Goal: Task Accomplishment & Management: Use online tool/utility

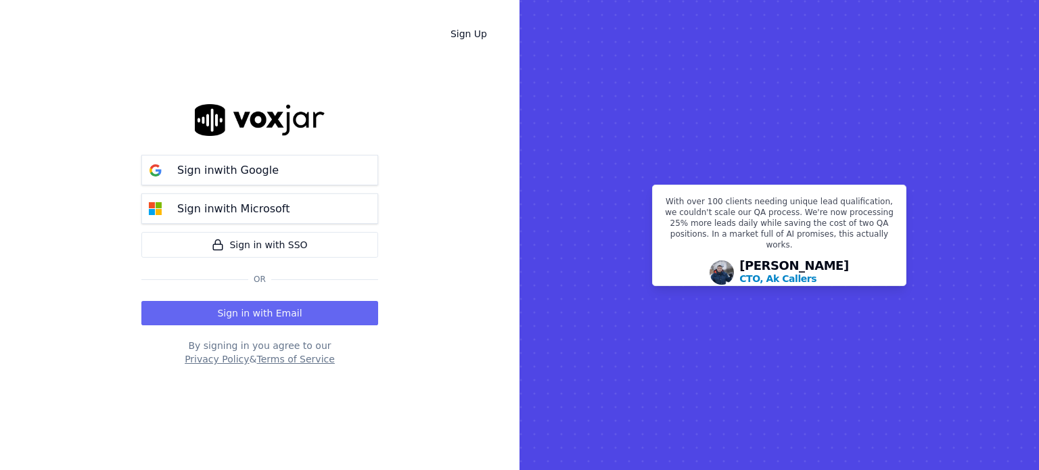
click at [343, 227] on div "Sign in with Google Sign in with Microsoft Sign in with SSO" at bounding box center [259, 206] width 237 height 103
click at [344, 209] on button "Sign in with Microsoft" at bounding box center [259, 208] width 237 height 30
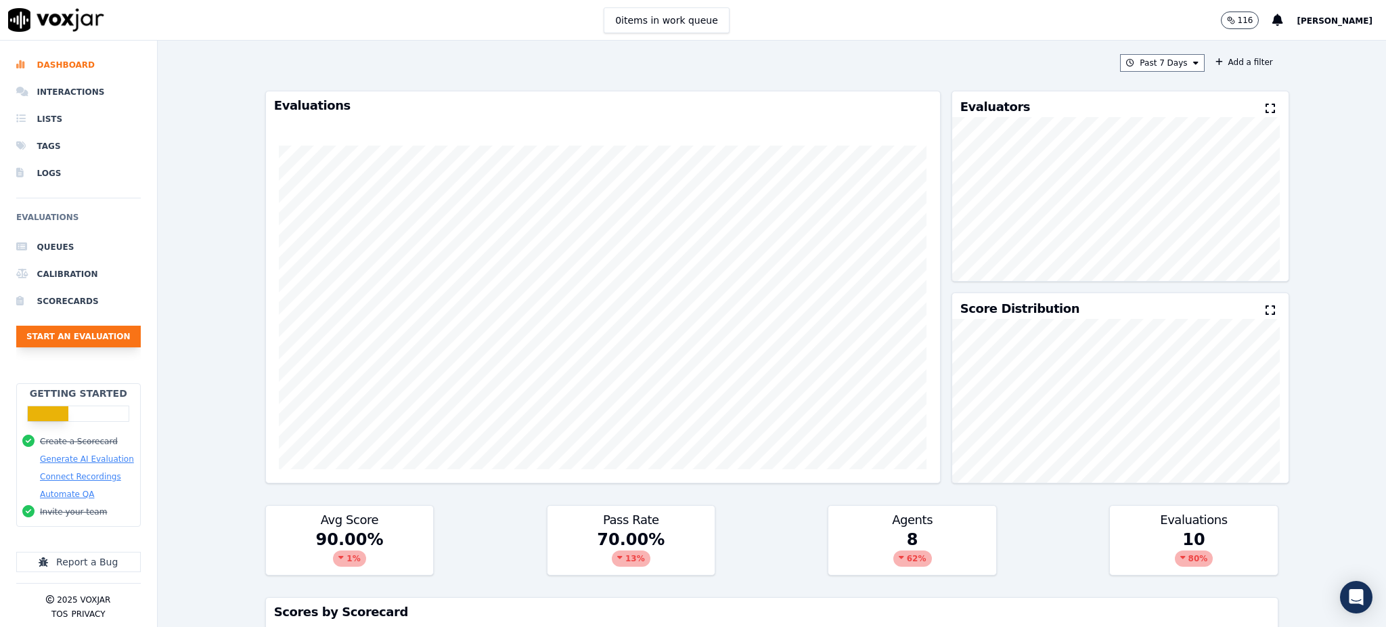
click at [47, 345] on button "Start an Evaluation" at bounding box center [78, 336] width 124 height 22
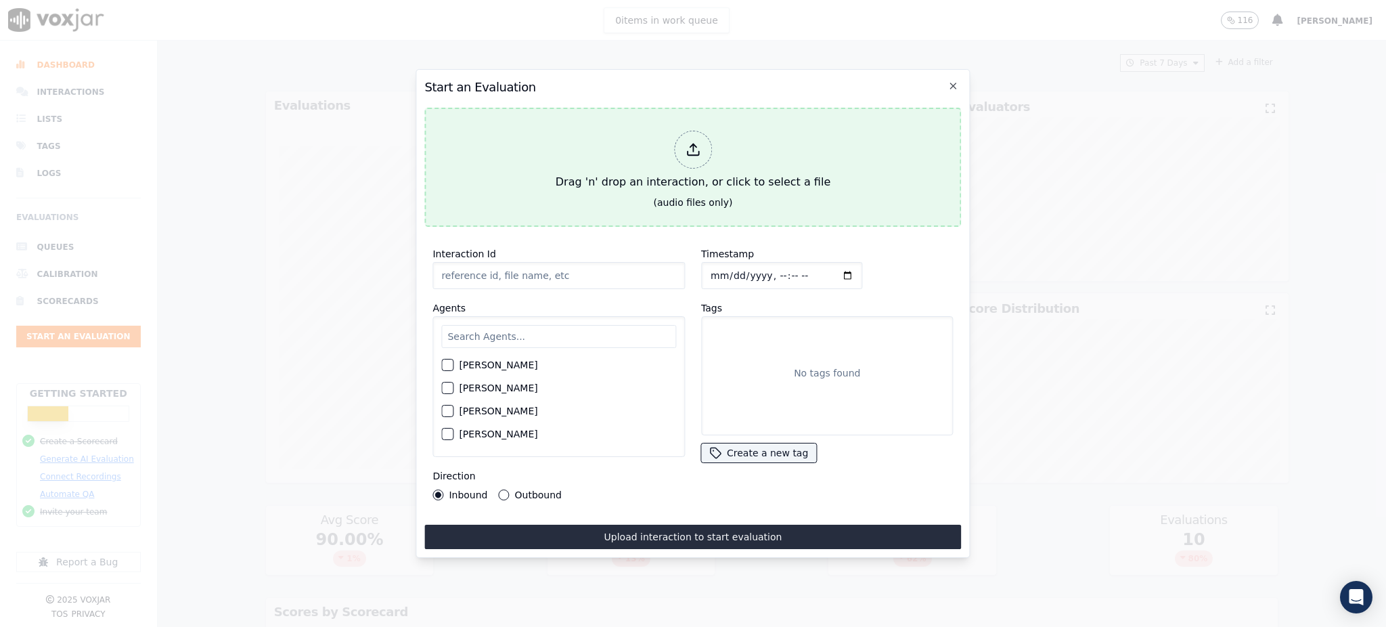
click at [560, 135] on button "Drag 'n' drop an interaction, or click to select a file (audio files only)" at bounding box center [692, 167] width 537 height 119
type input "QA_Check.mp3"
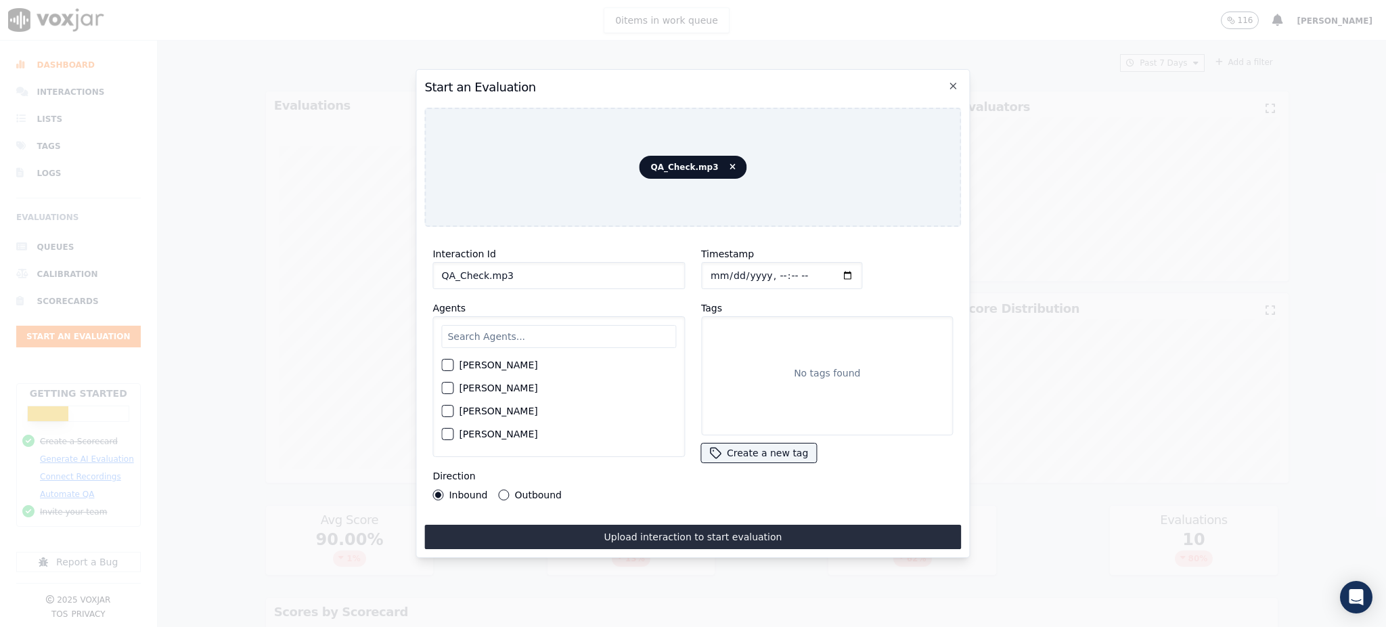
click at [555, 326] on input "text" at bounding box center [558, 336] width 235 height 23
type input "mart"
click at [505, 357] on div "[PERSON_NAME]" at bounding box center [558, 368] width 235 height 23
click at [491, 364] on label "[PERSON_NAME]" at bounding box center [498, 368] width 78 height 9
click at [453, 363] on button "[PERSON_NAME]" at bounding box center [447, 369] width 12 height 12
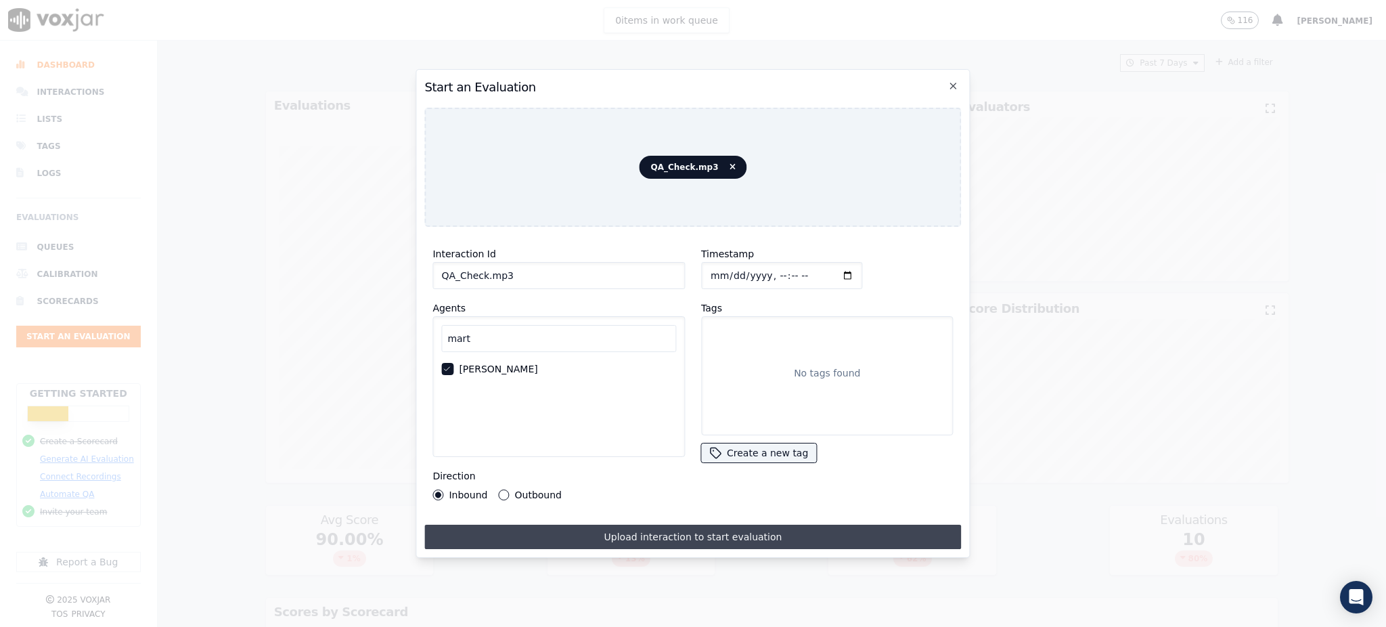
click at [554, 470] on button "Upload interaction to start evaluation" at bounding box center [692, 536] width 537 height 24
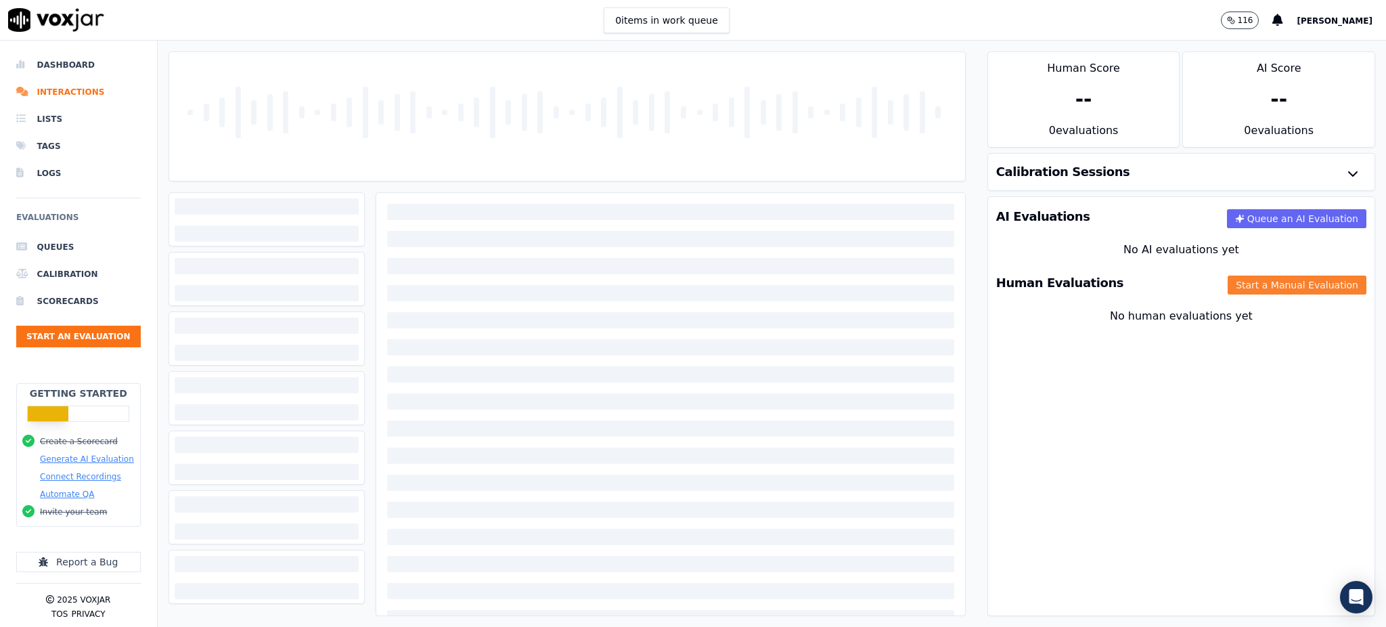
click at [1039, 281] on button "Start a Manual Evaluation" at bounding box center [1296, 284] width 139 height 19
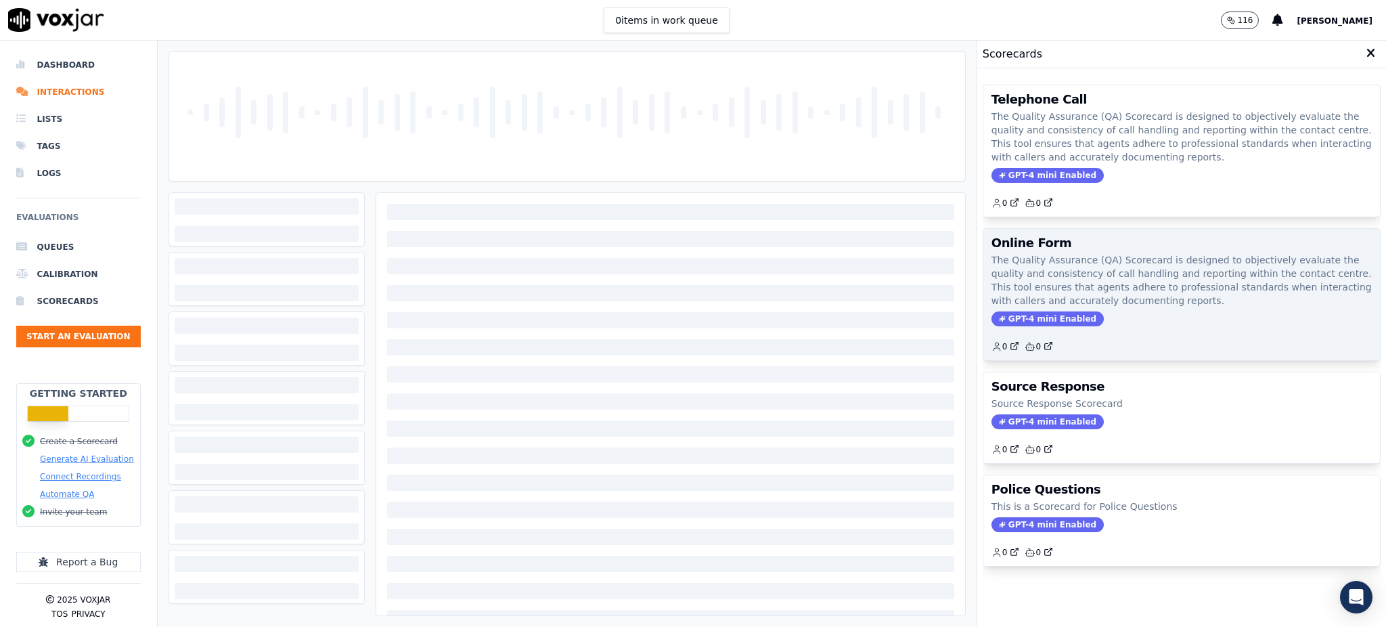
click at [1039, 292] on p "The Quality Assurance (QA) Scorecard is designed to objectively evaluate the qu…" at bounding box center [1181, 280] width 380 height 54
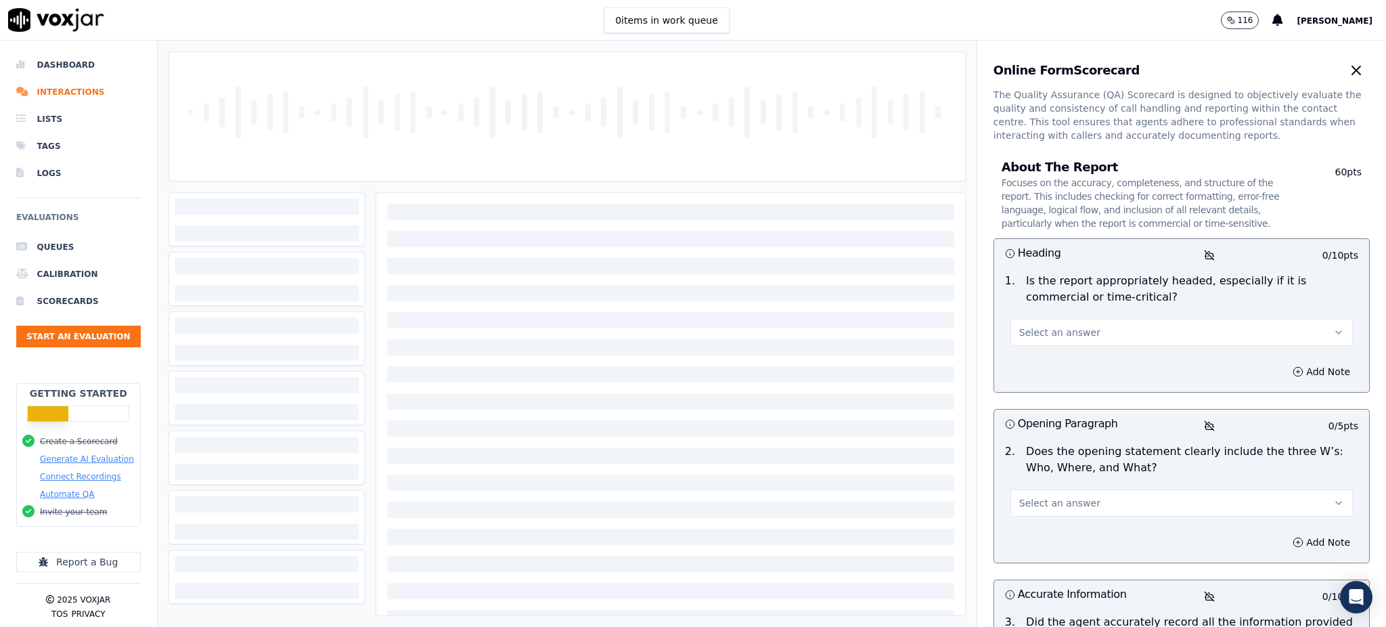
click at [1034, 325] on span "Select an answer" at bounding box center [1059, 332] width 81 height 14
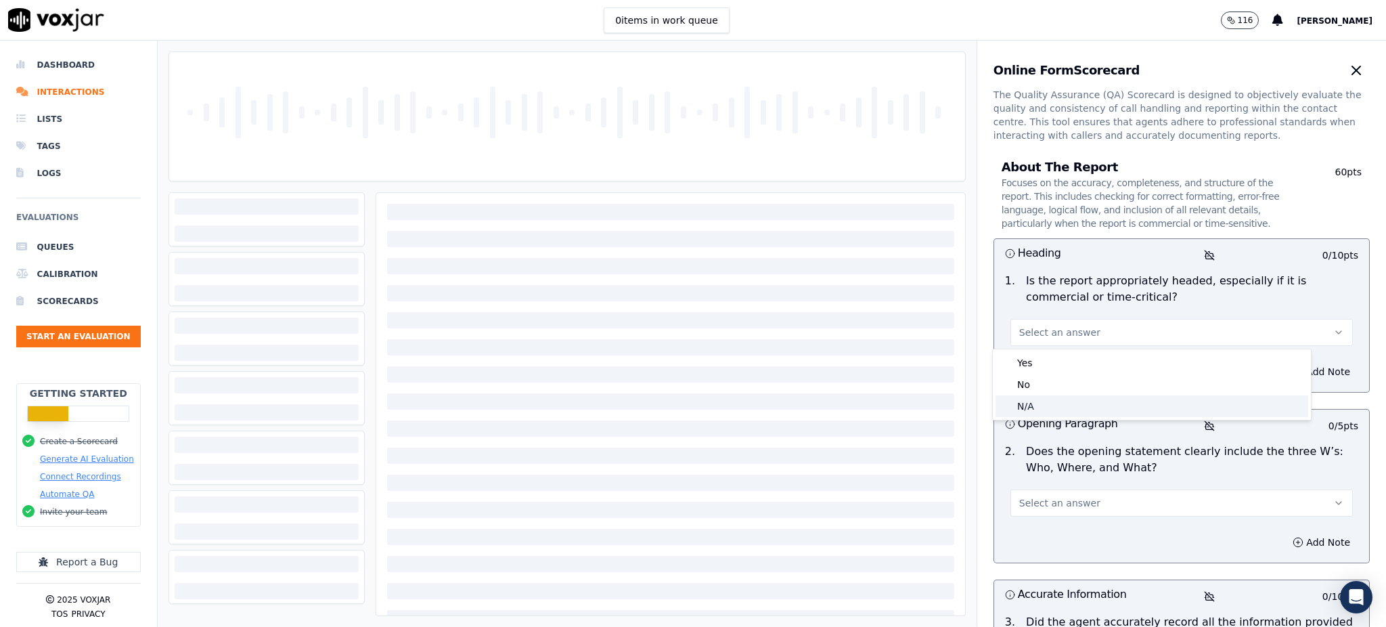
click at [1025, 405] on div "N/A" at bounding box center [1151, 406] width 313 height 22
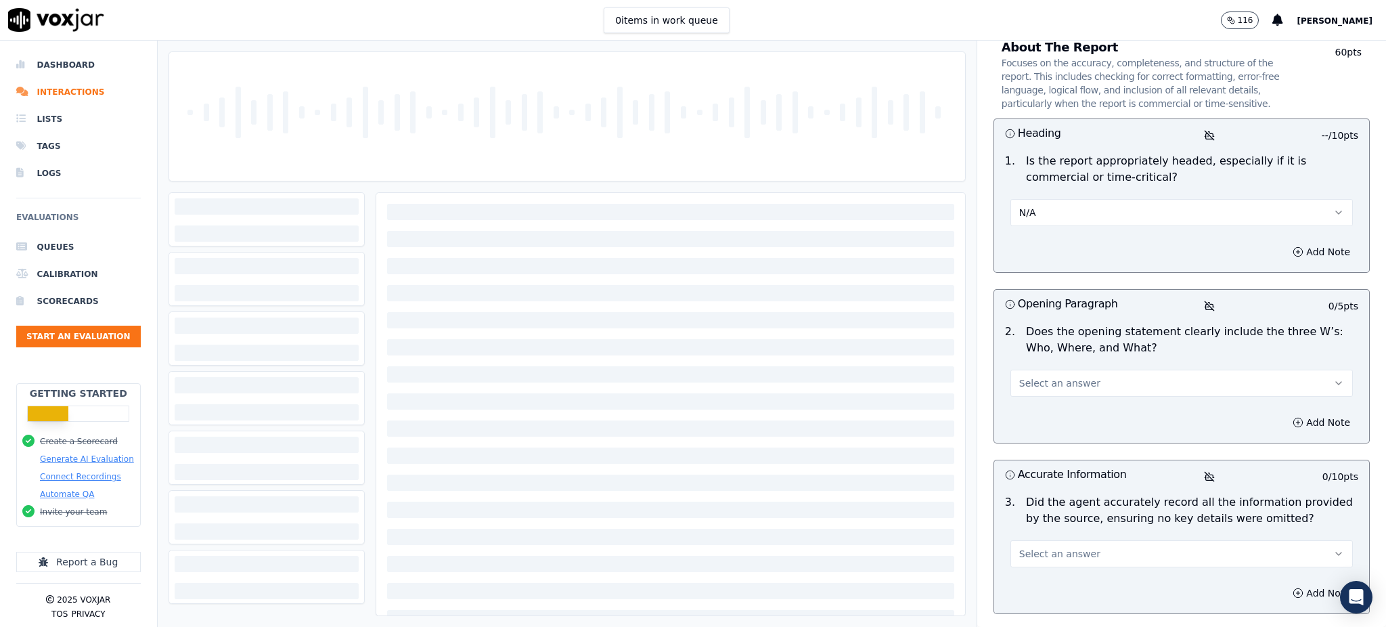
scroll to position [124, 0]
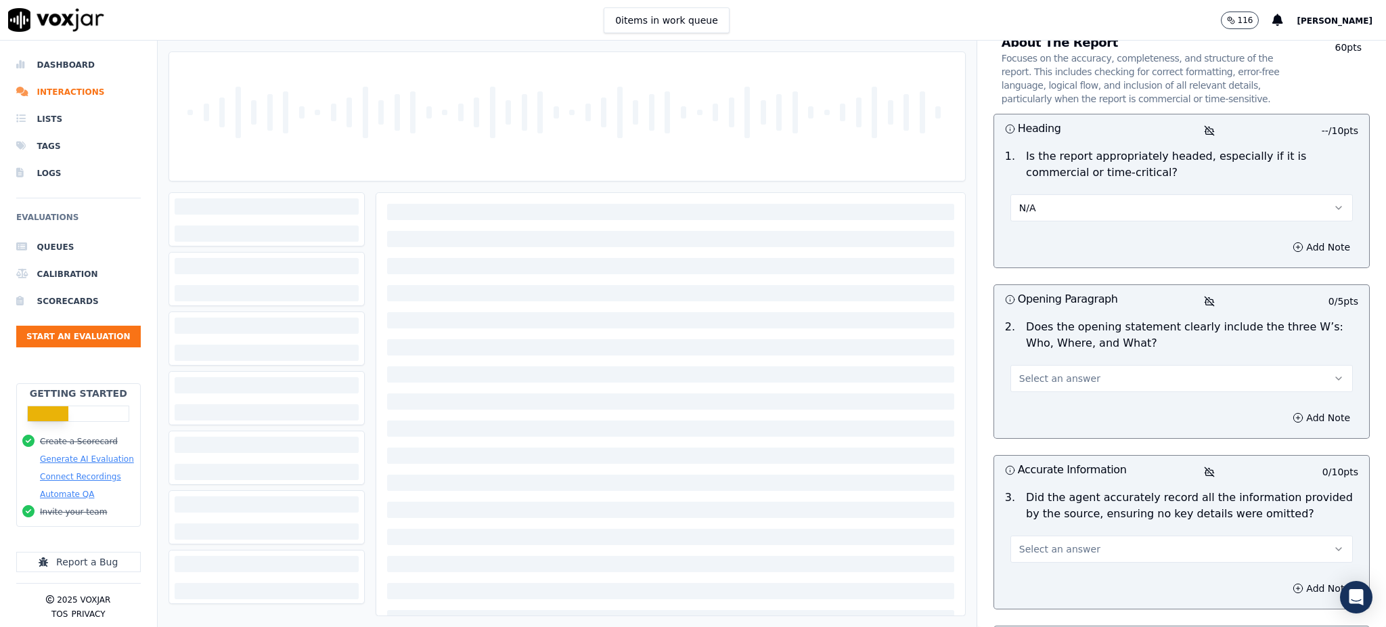
click at [1035, 386] on button "Select an answer" at bounding box center [1181, 378] width 342 height 27
click at [1039, 405] on div "Yes" at bounding box center [1151, 409] width 313 height 22
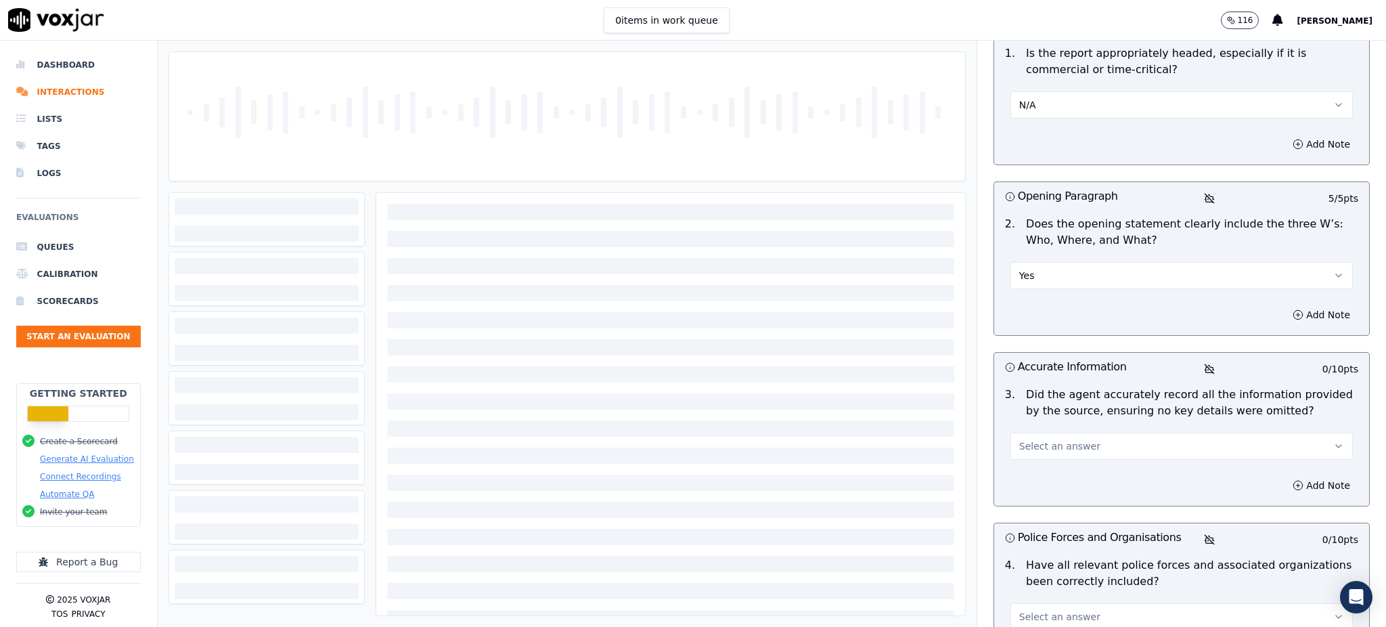
scroll to position [228, 0]
click at [1039, 451] on span "Select an answer" at bounding box center [1059, 445] width 81 height 14
click at [1039, 470] on div "Yes" at bounding box center [1151, 476] width 313 height 22
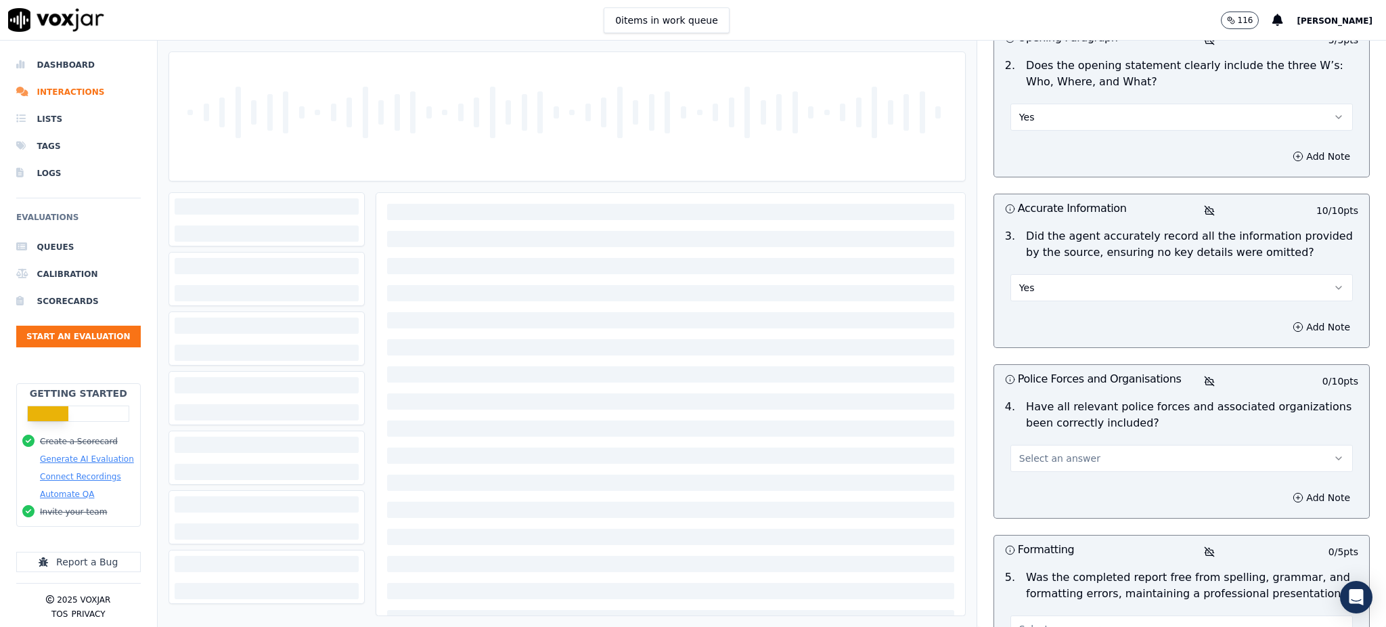
scroll to position [386, 0]
click at [1039, 449] on button "Select an answer" at bounding box center [1181, 457] width 342 height 27
click at [1039, 470] on div "Yes" at bounding box center [1151, 488] width 313 height 22
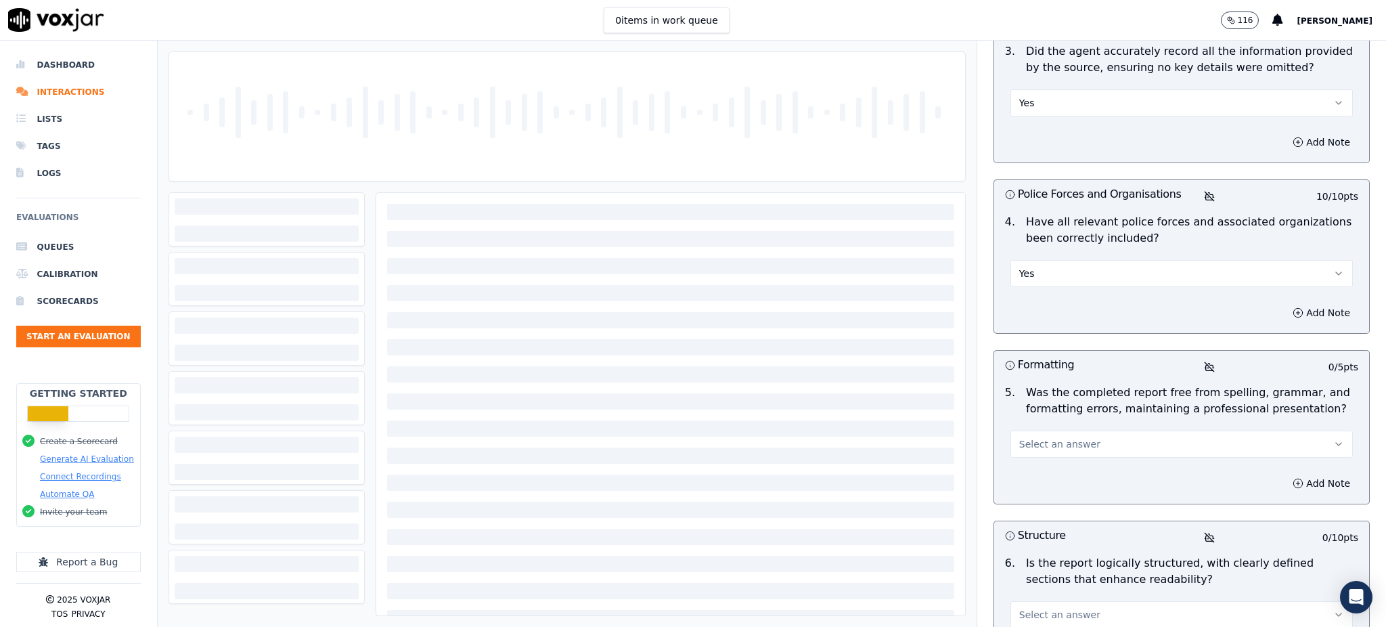
scroll to position [572, 0]
click at [1039, 451] on button "Select an answer" at bounding box center [1181, 442] width 342 height 27
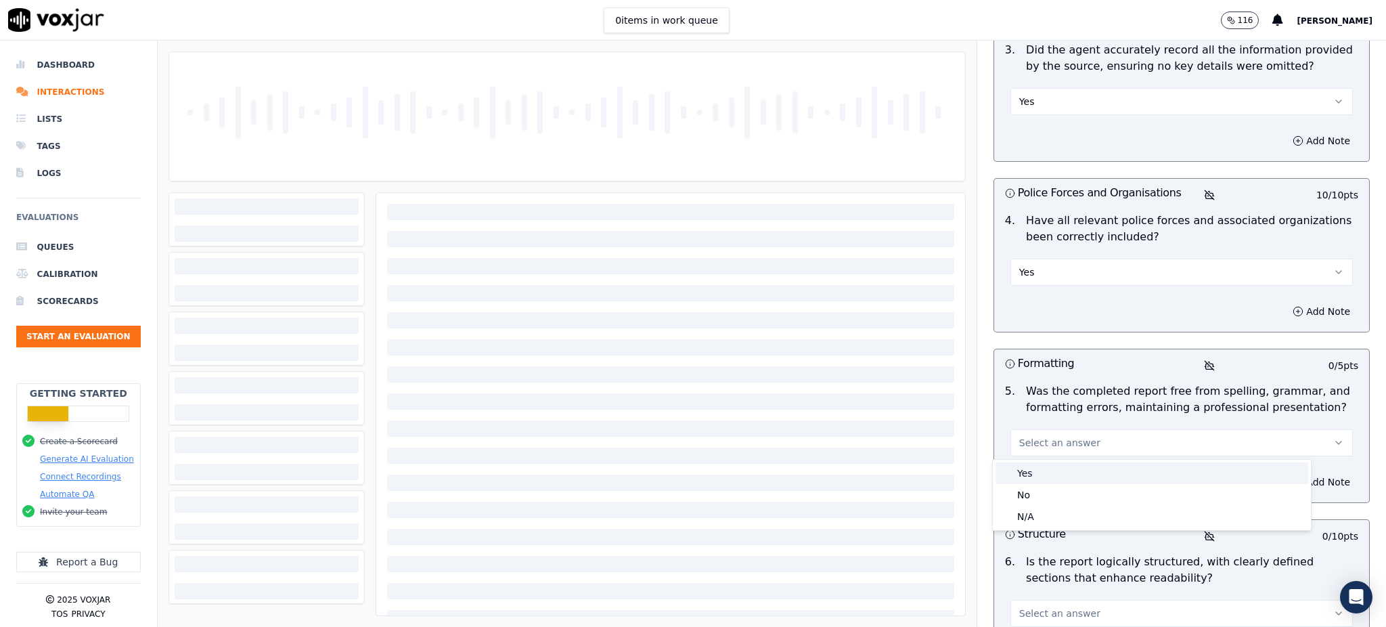
click at [1039, 470] on div "Yes" at bounding box center [1151, 473] width 313 height 22
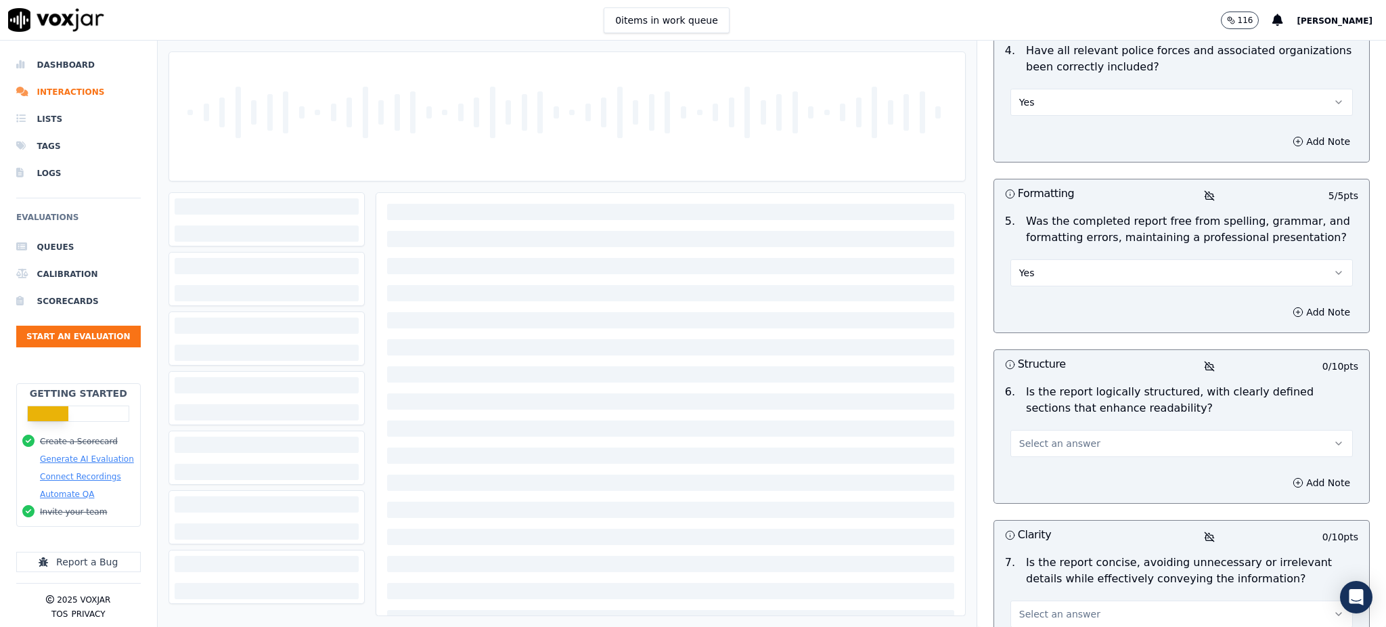
scroll to position [745, 0]
click at [1039, 444] on button "Select an answer" at bounding box center [1181, 439] width 342 height 27
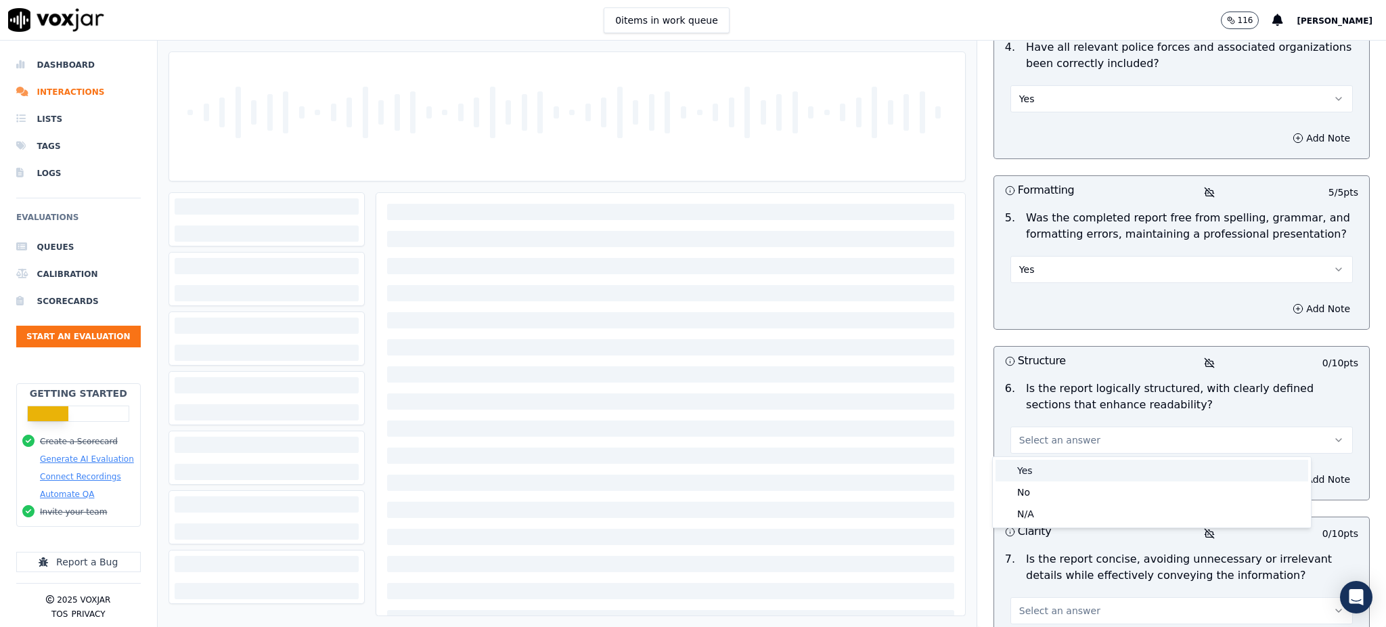
click at [1039, 469] on div "Yes" at bounding box center [1151, 470] width 313 height 22
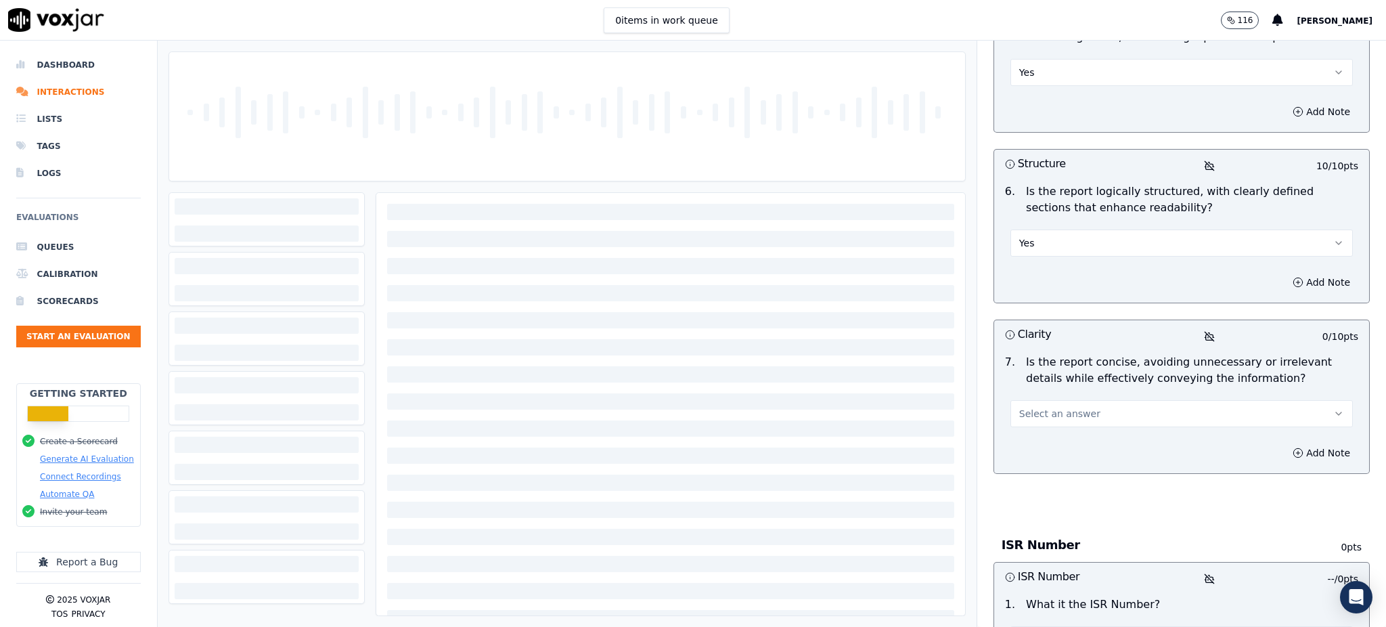
scroll to position [951, 0]
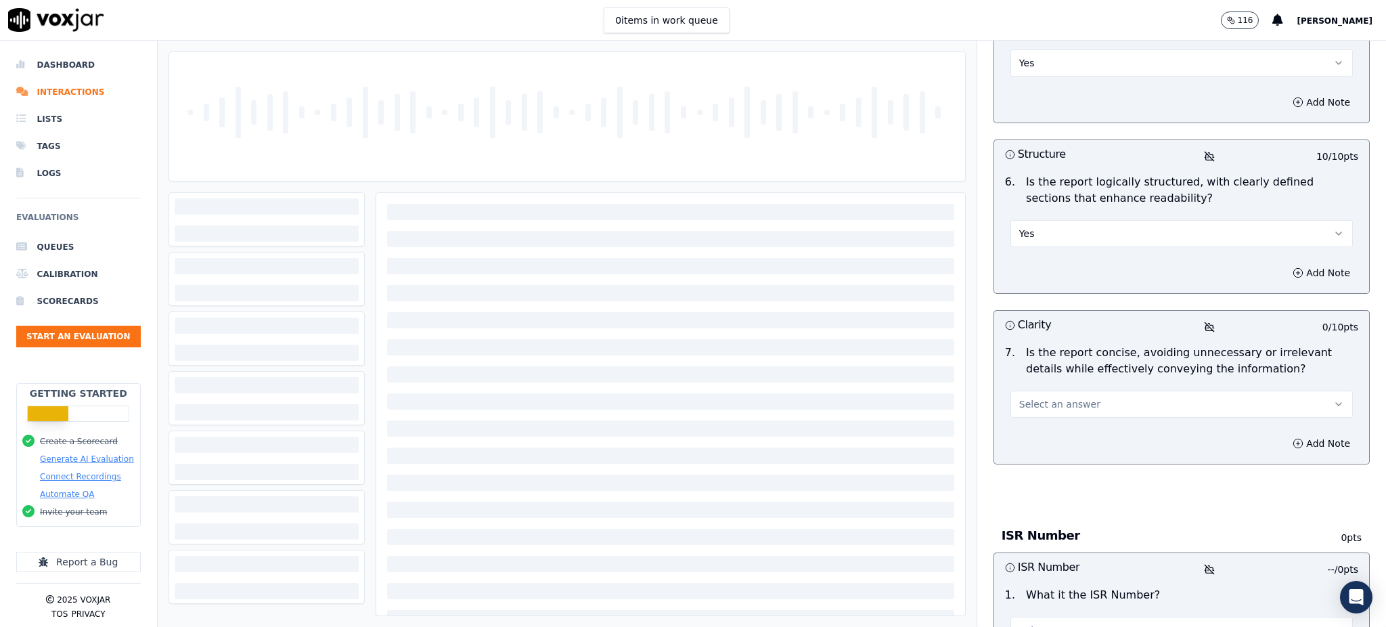
click at [1039, 415] on button "Select an answer" at bounding box center [1181, 403] width 342 height 27
click at [1039, 440] on div "Yes" at bounding box center [1151, 435] width 313 height 22
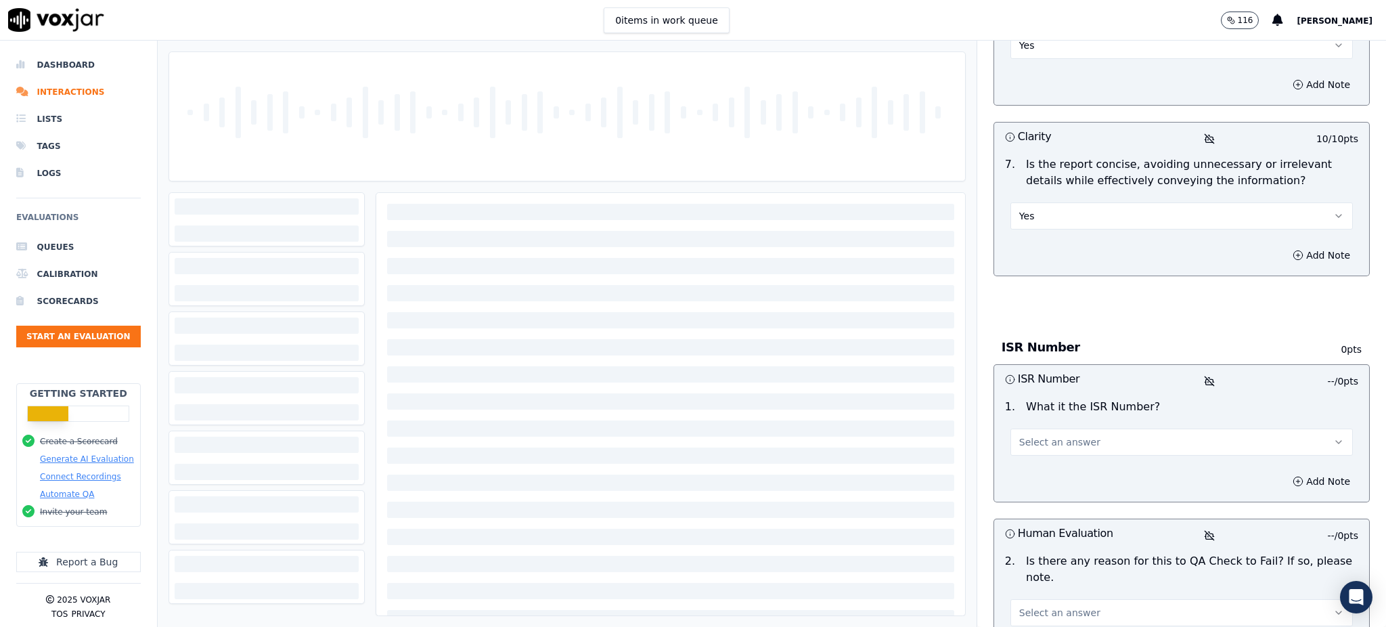
scroll to position [1229, 0]
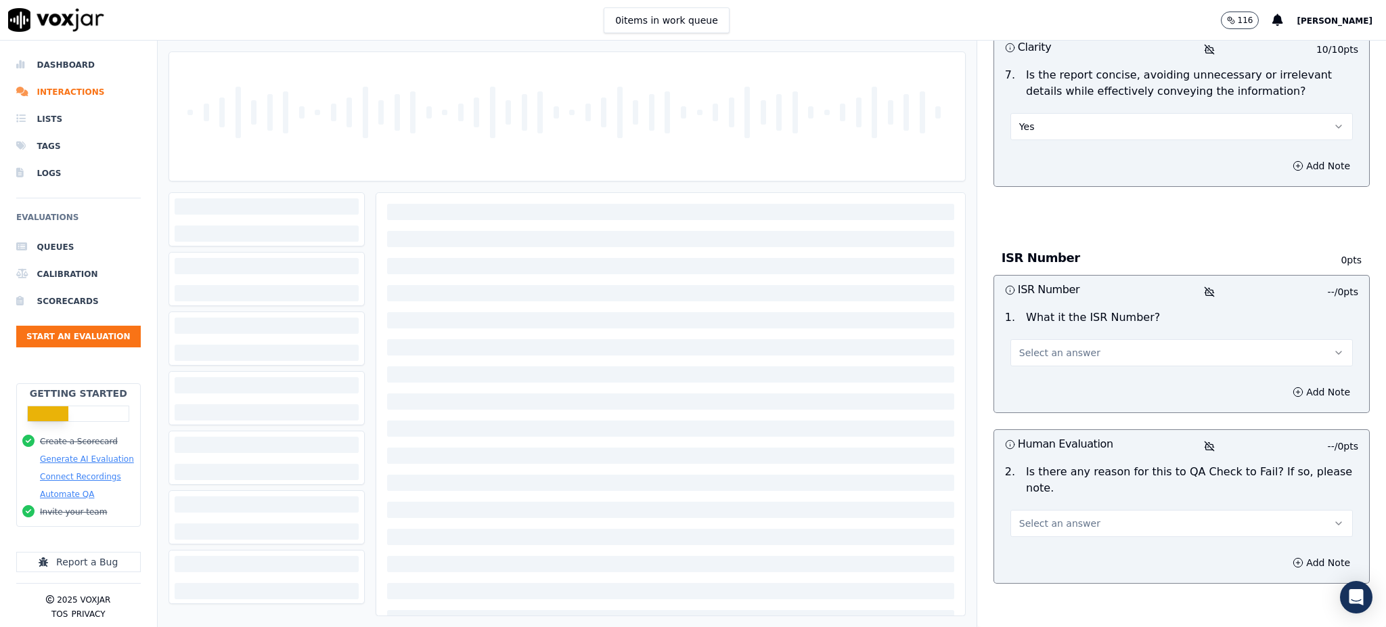
click at [1039, 351] on button "Select an answer" at bounding box center [1181, 352] width 342 height 27
click at [1039, 378] on div "ISR" at bounding box center [1151, 384] width 313 height 22
click at [1039, 398] on button "Add Note" at bounding box center [1321, 391] width 74 height 19
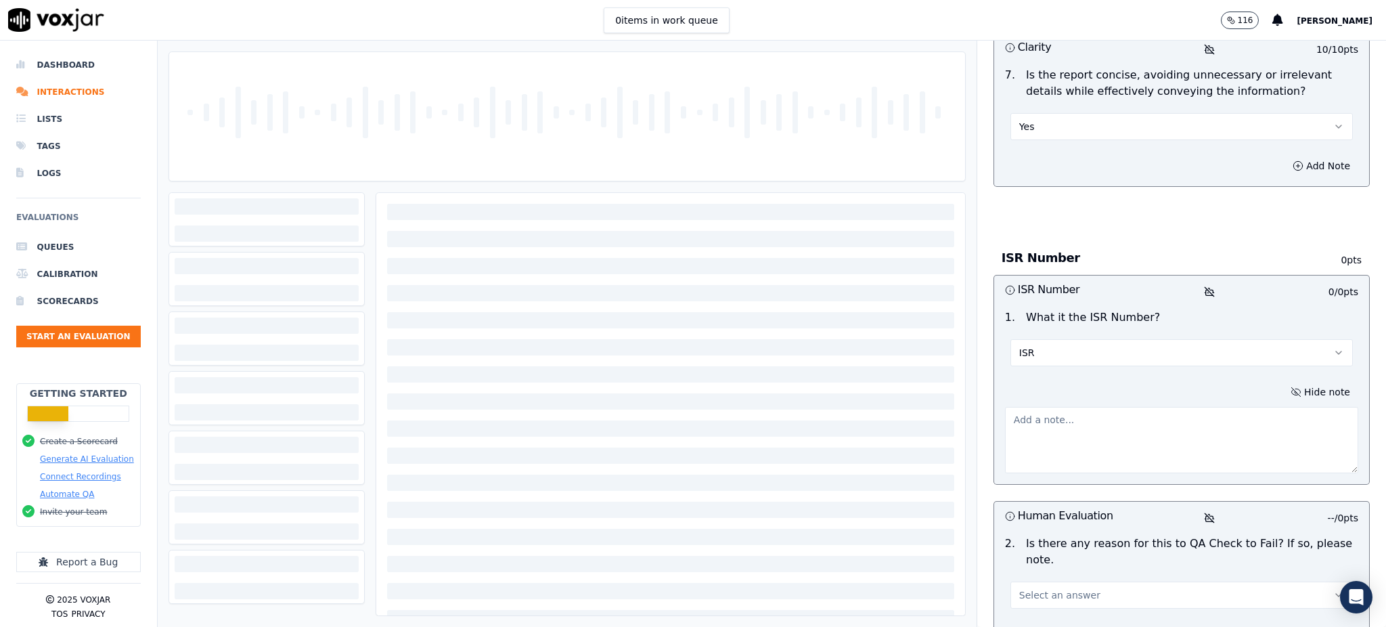
click at [1039, 433] on textarea at bounding box center [1181, 440] width 353 height 66
click at [1039, 426] on textarea at bounding box center [1181, 440] width 353 height 66
paste textarea "ISR2509011281271477"
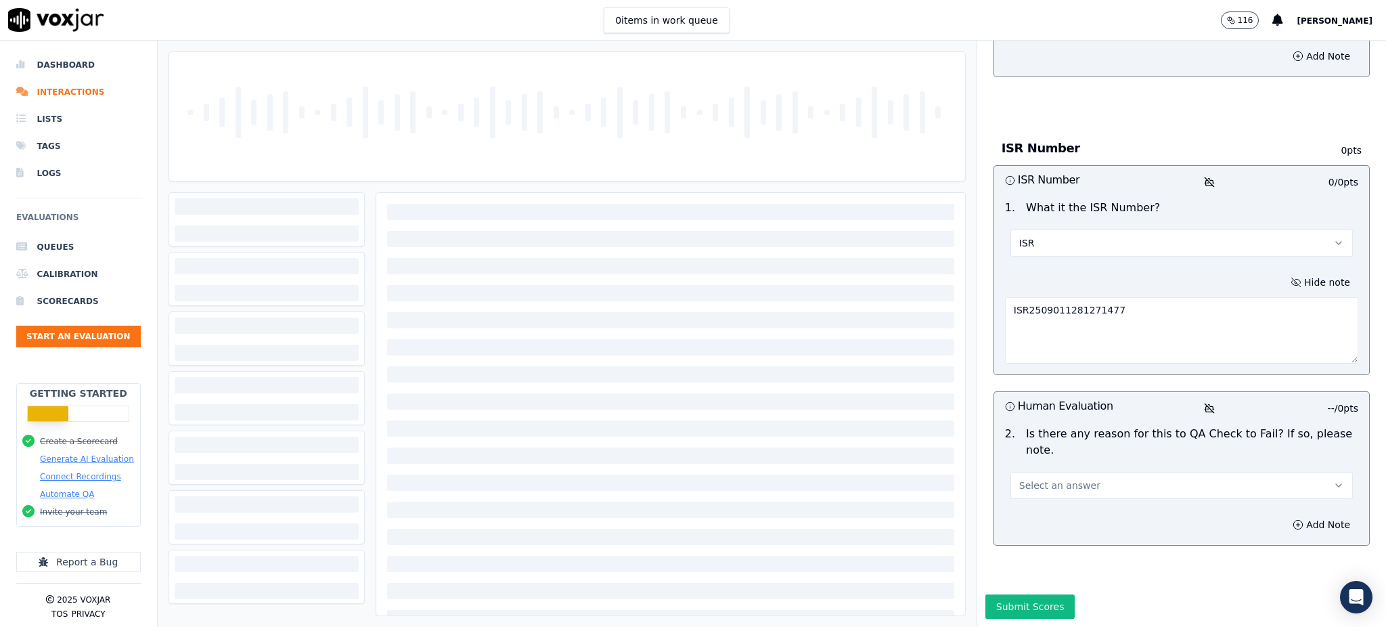
scroll to position [1380, 0]
type textarea "ISR2509011281271477"
click at [1039, 470] on button "Select an answer" at bounding box center [1181, 485] width 342 height 27
click at [1039, 470] on div "N/A" at bounding box center [1151, 497] width 313 height 22
click at [1003, 470] on button "Submit Scores" at bounding box center [1030, 606] width 90 height 24
